Goal: Transaction & Acquisition: Subscribe to service/newsletter

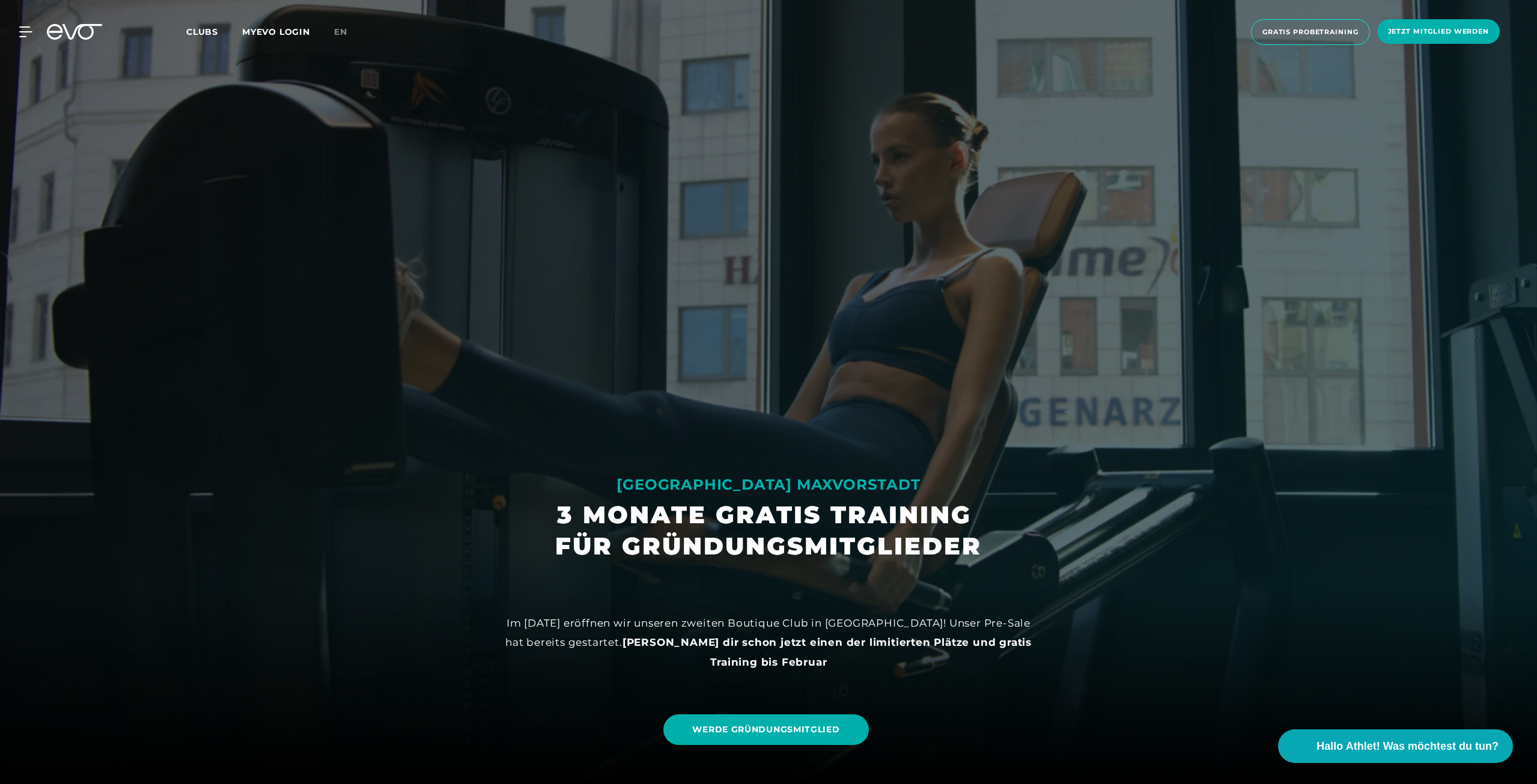
click at [212, 27] on span "Clubs" at bounding box center [202, 32] width 32 height 11
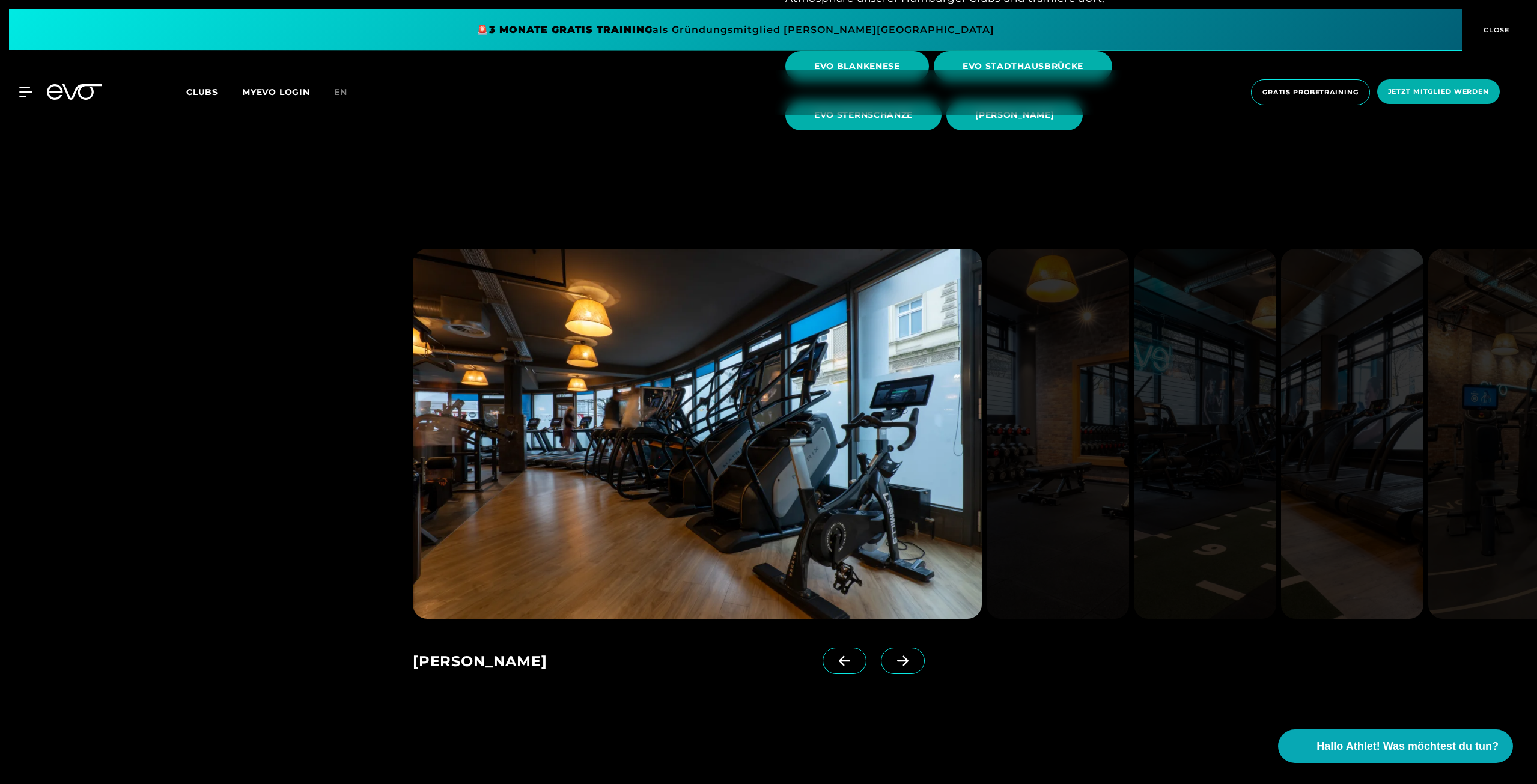
scroll to position [1082, 0]
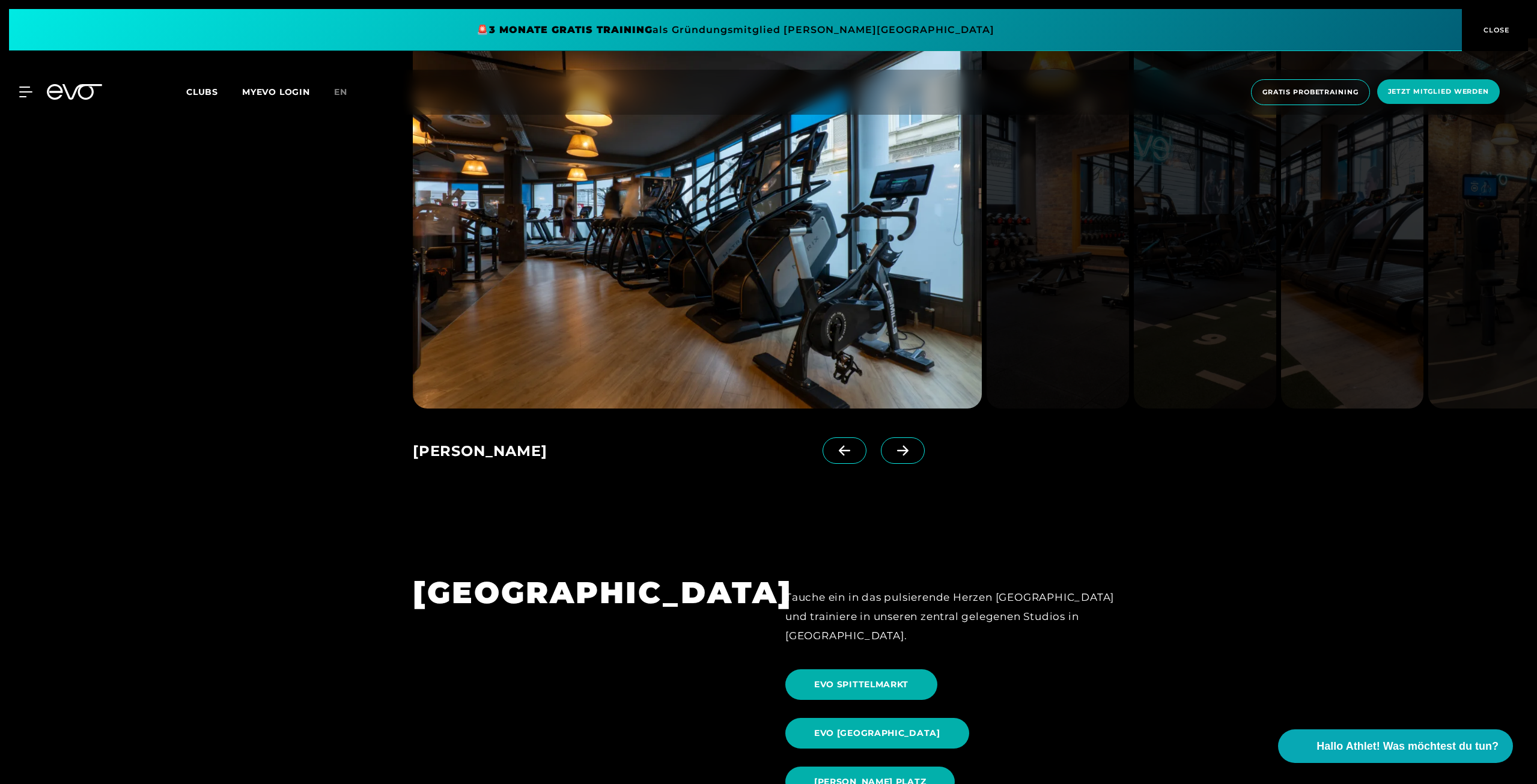
click at [895, 449] on span at bounding box center [903, 450] width 44 height 27
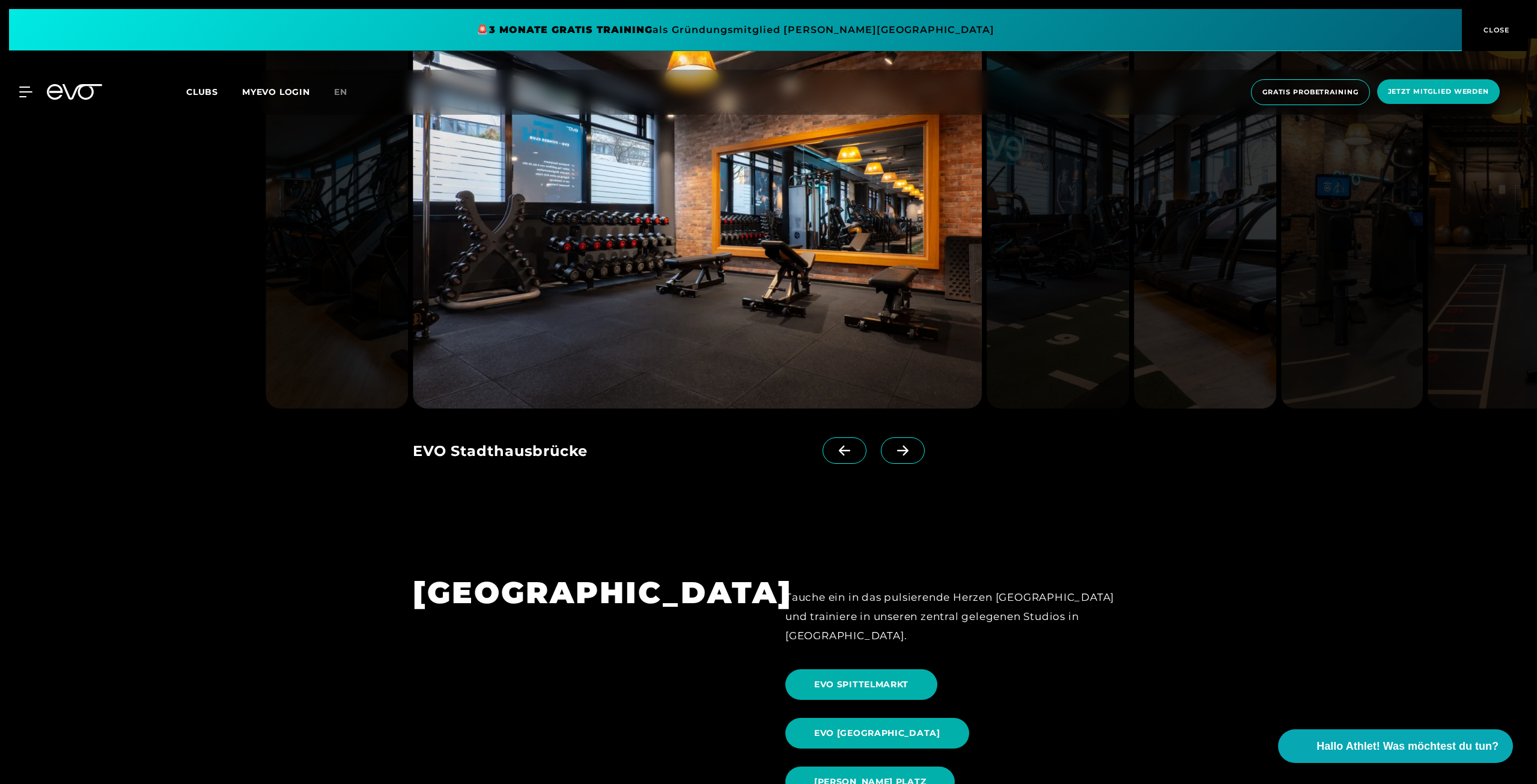
click at [895, 449] on span at bounding box center [903, 450] width 44 height 27
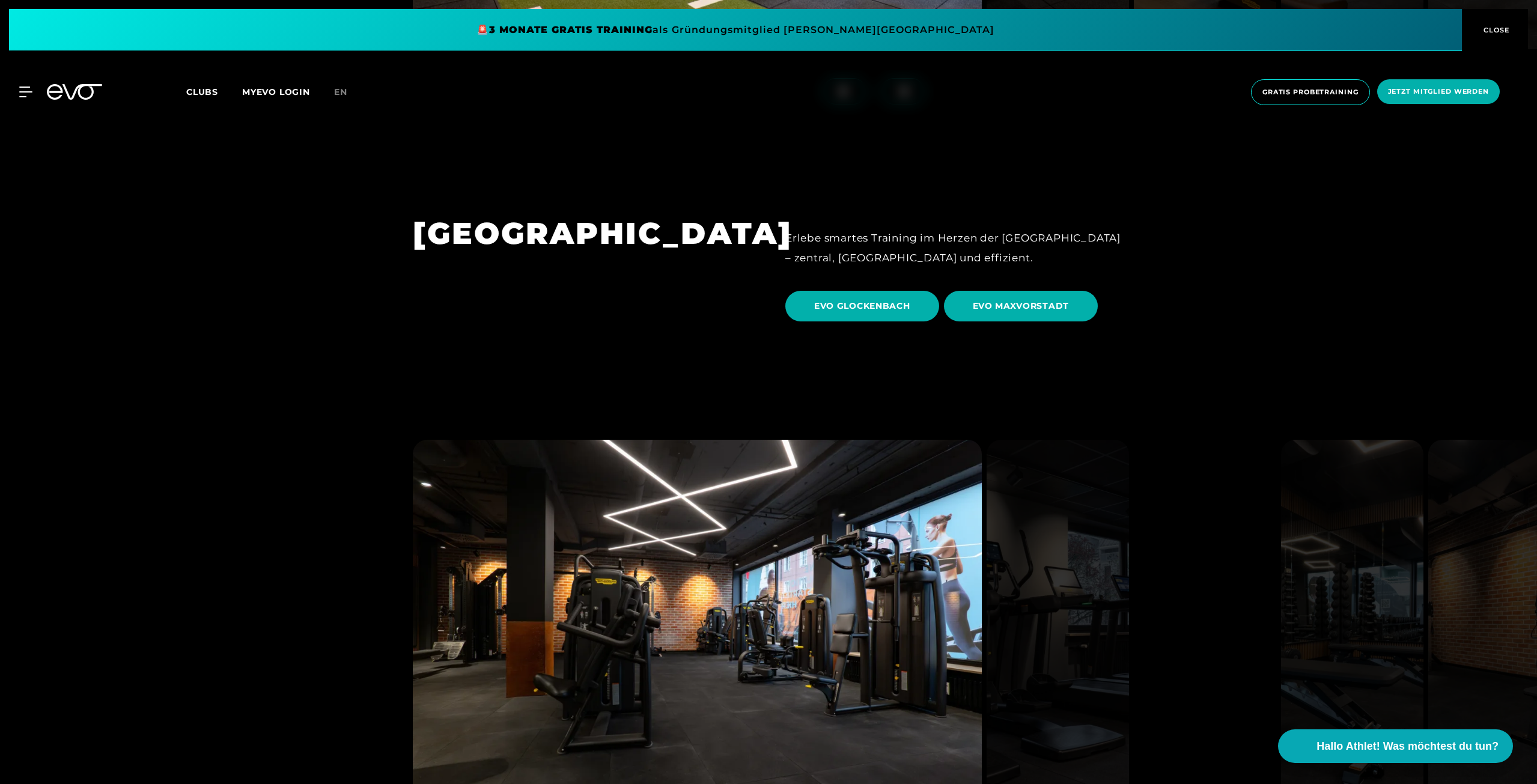
scroll to position [3845, 0]
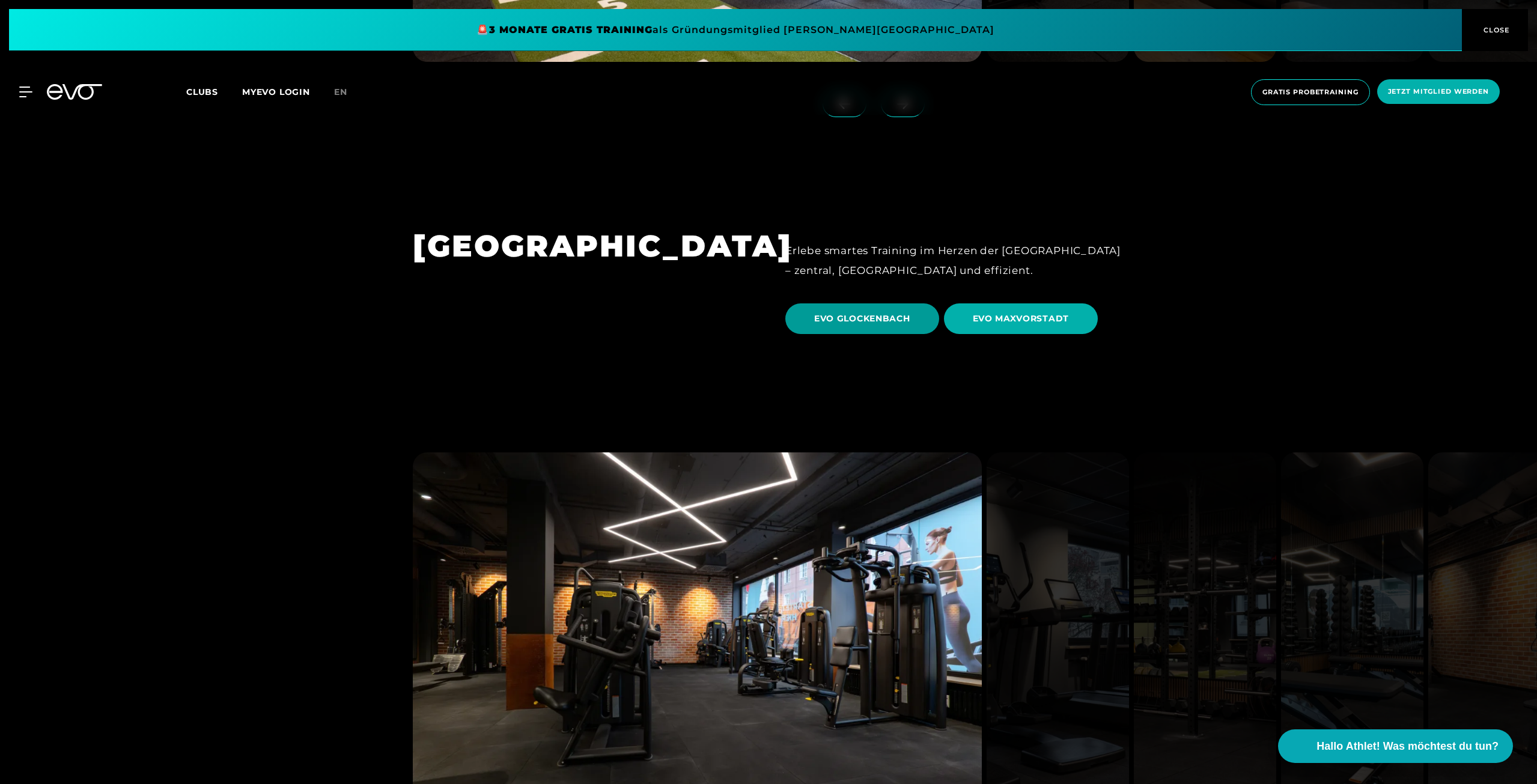
click at [882, 312] on span "EVO GLOCKENBACH" at bounding box center [862, 319] width 96 height 12
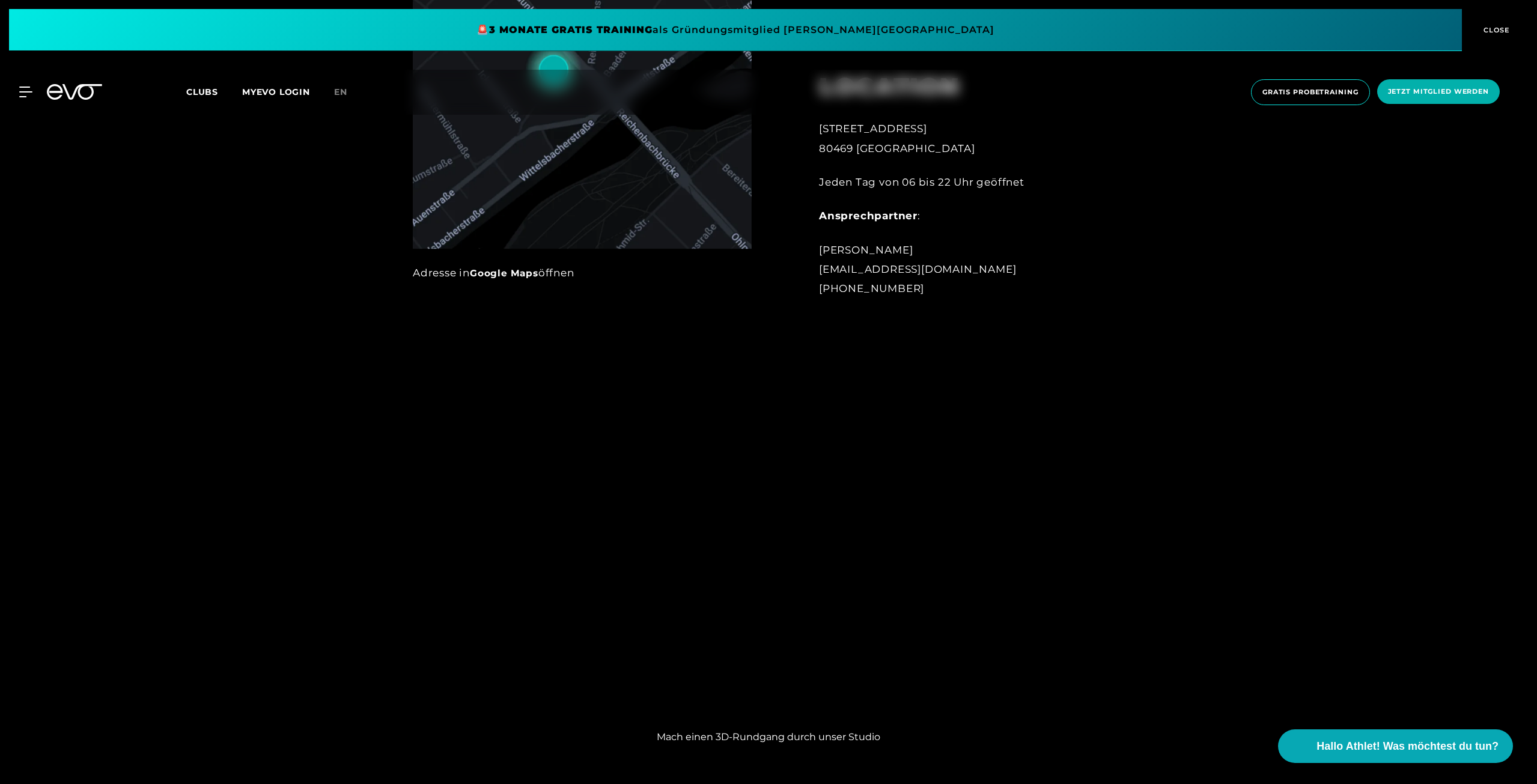
scroll to position [1262, 0]
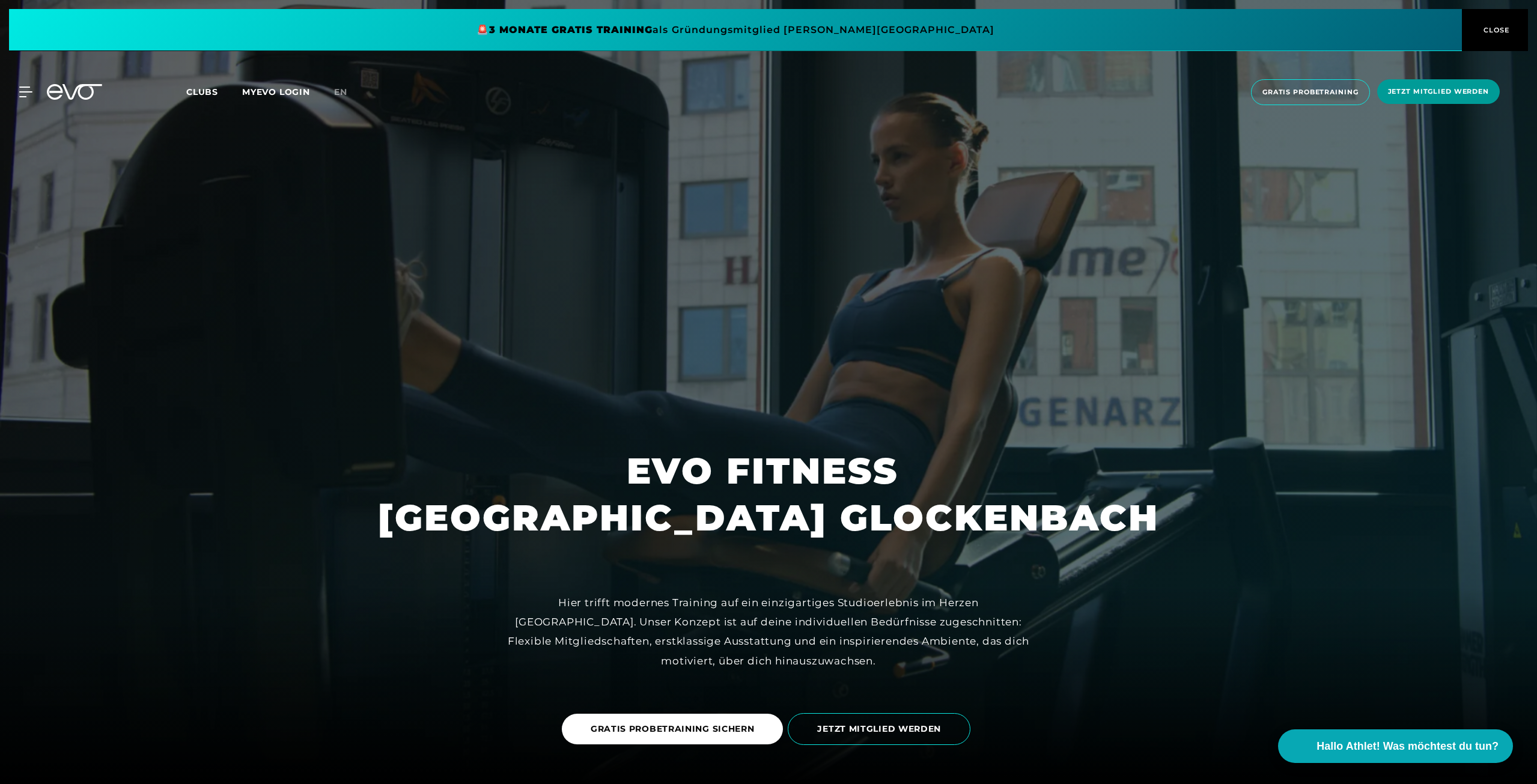
click at [1426, 91] on span "Jetzt Mitglied werden" at bounding box center [1438, 91] width 101 height 10
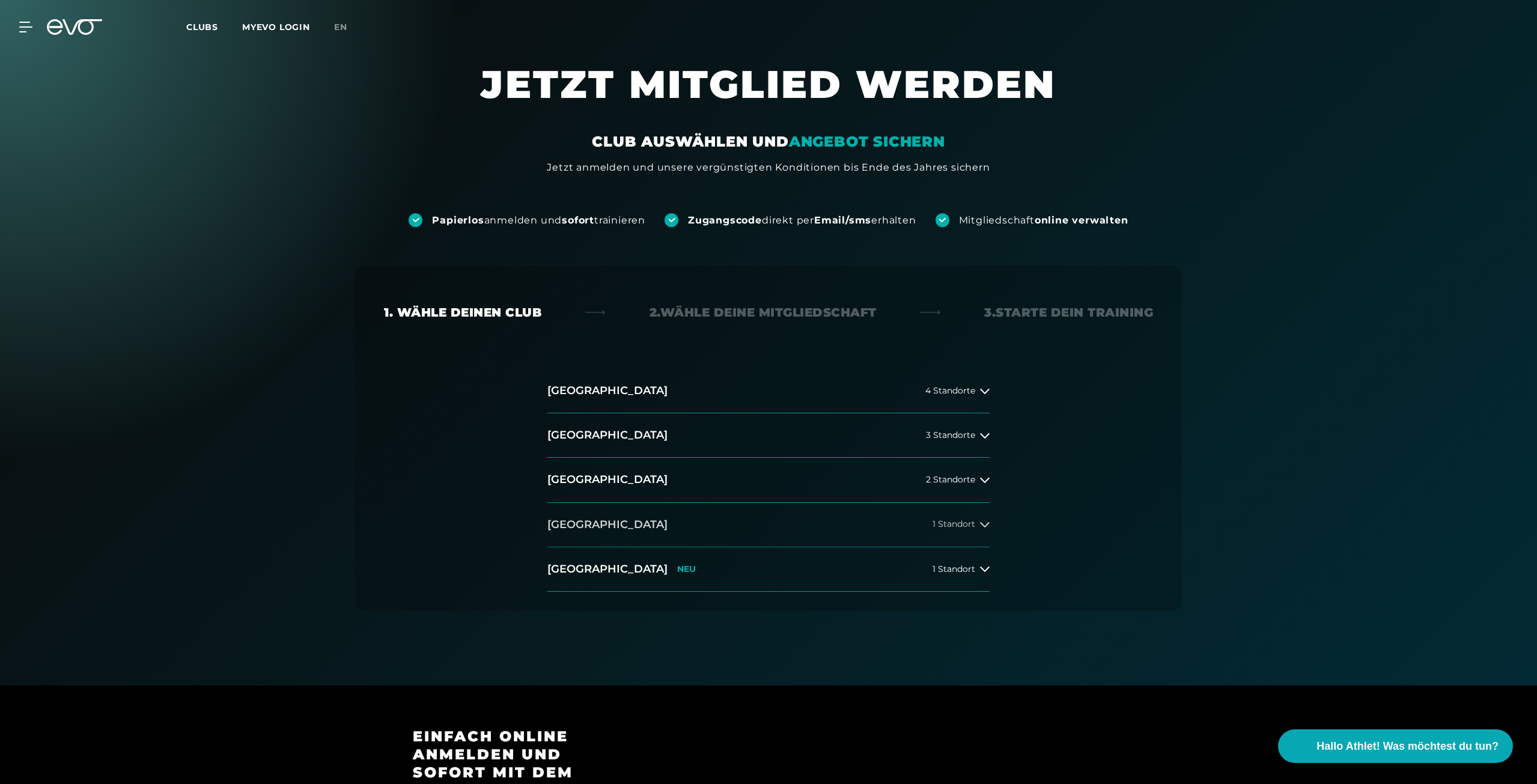
click at [654, 524] on button "[GEOGRAPHIC_DATA] 1 Standort" at bounding box center [768, 526] width 442 height 45
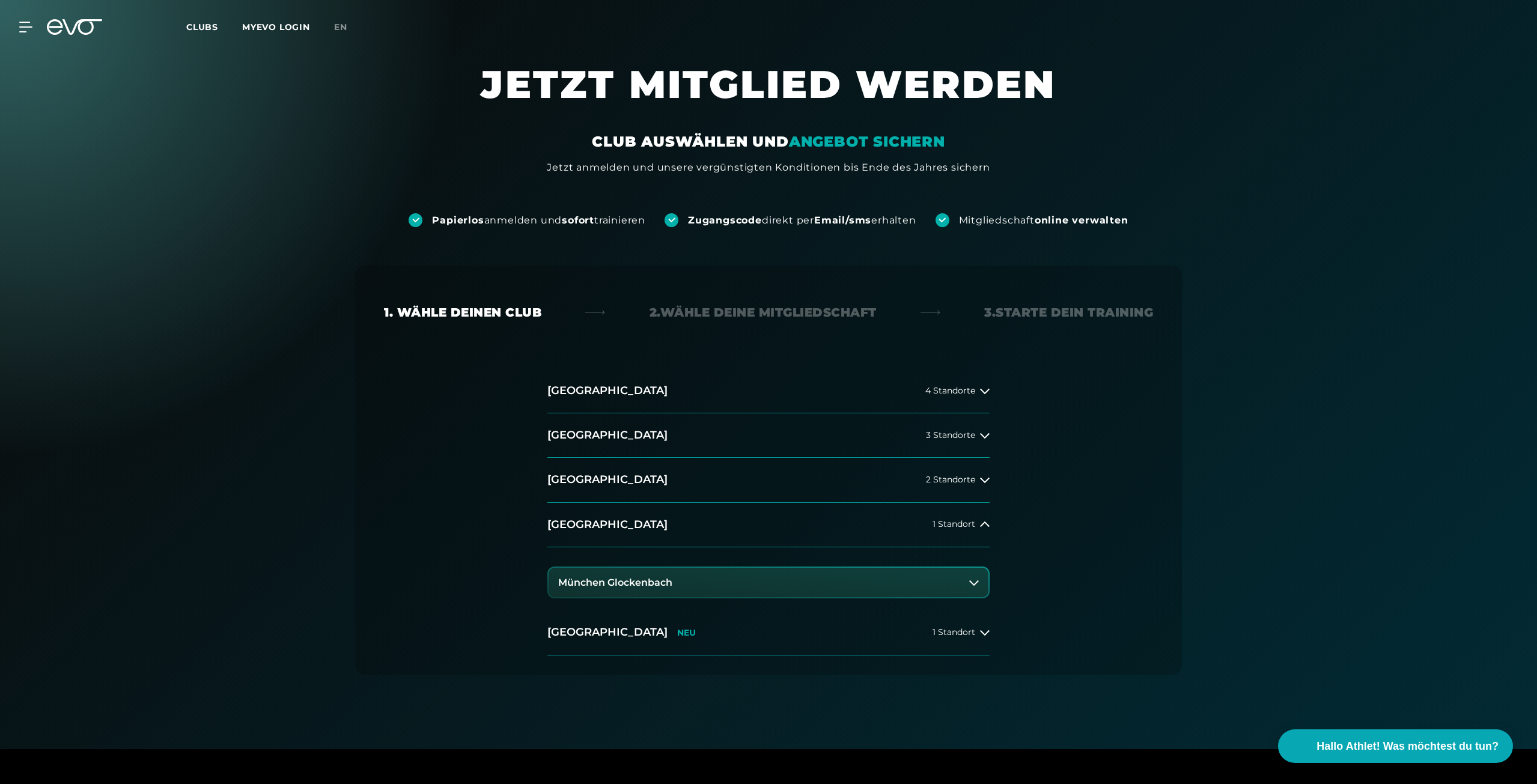
click at [744, 582] on button "München Glockenbach" at bounding box center [768, 583] width 440 height 30
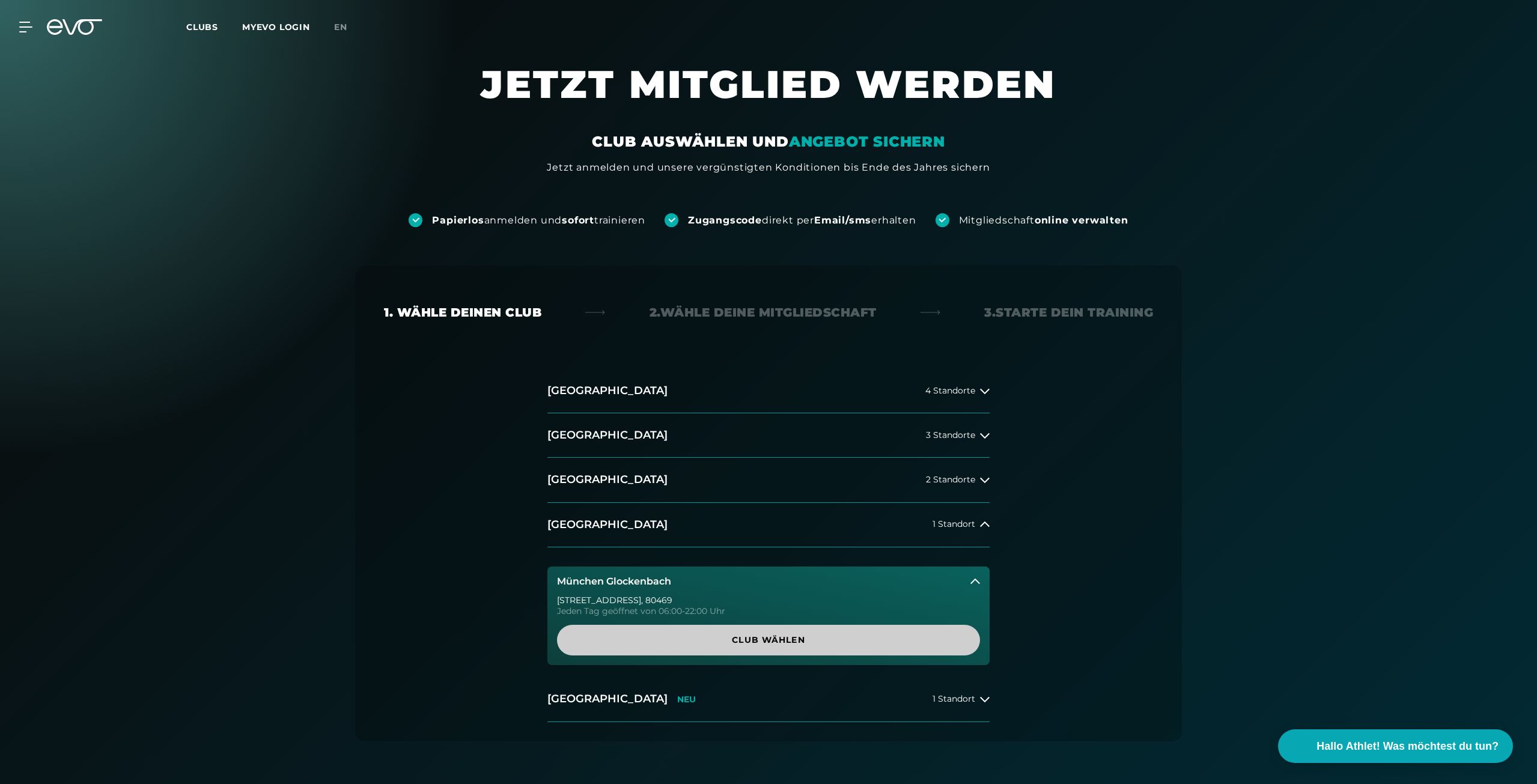
click at [751, 646] on span "Club wählen" at bounding box center [768, 640] width 365 height 12
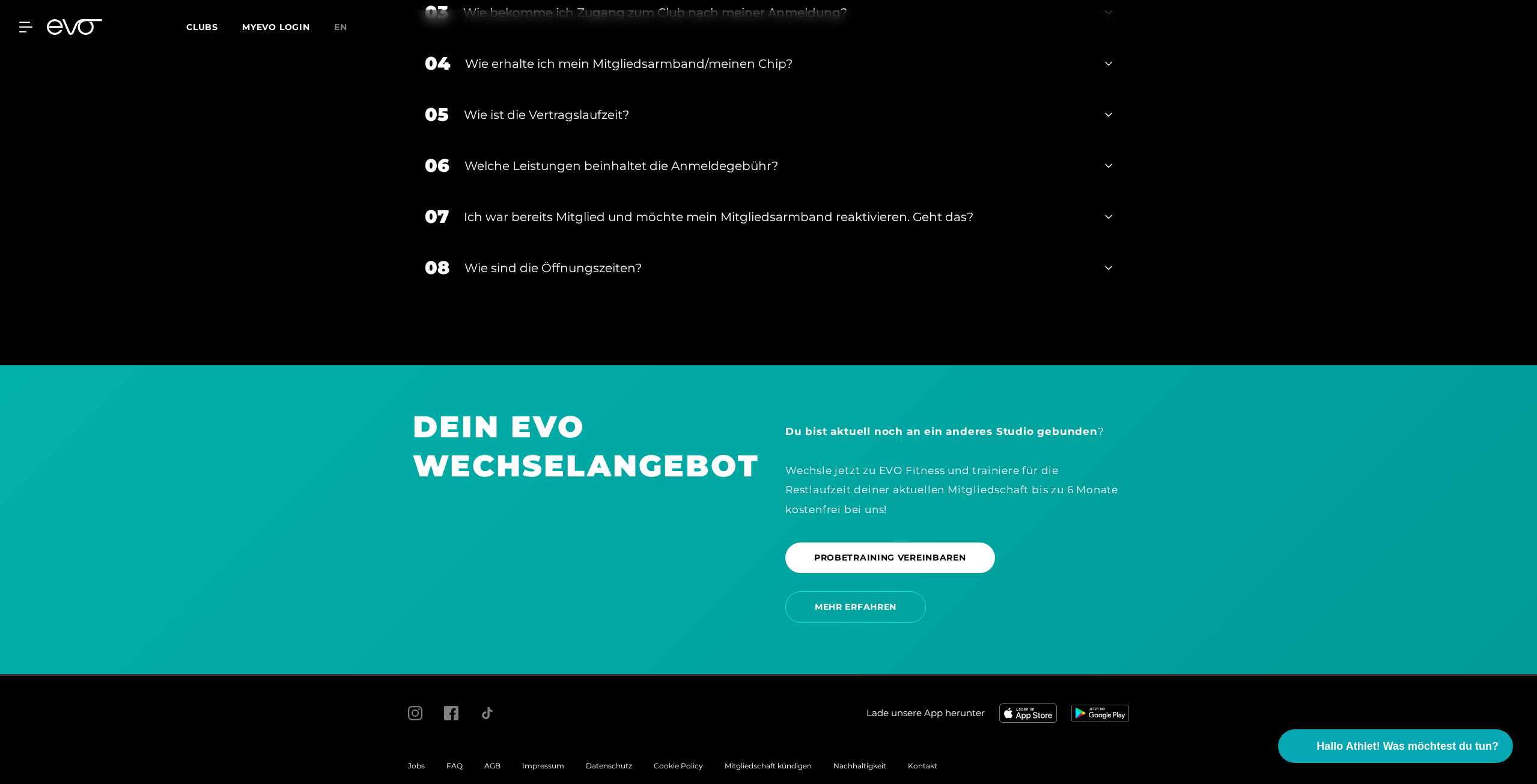
scroll to position [2568, 0]
